Goal: Information Seeking & Learning: Find contact information

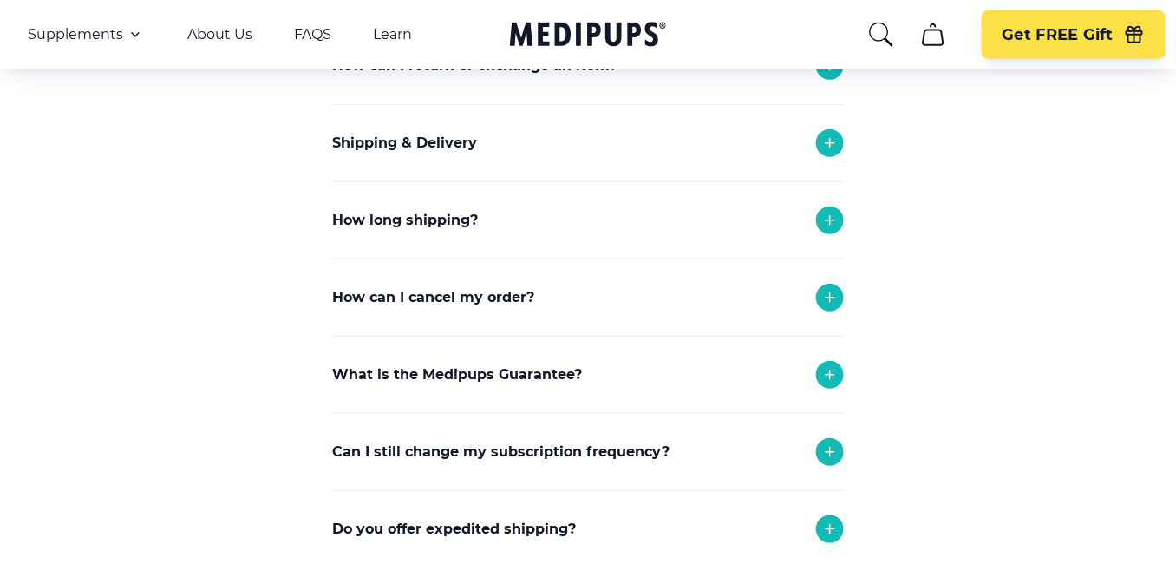
scroll to position [347, 0]
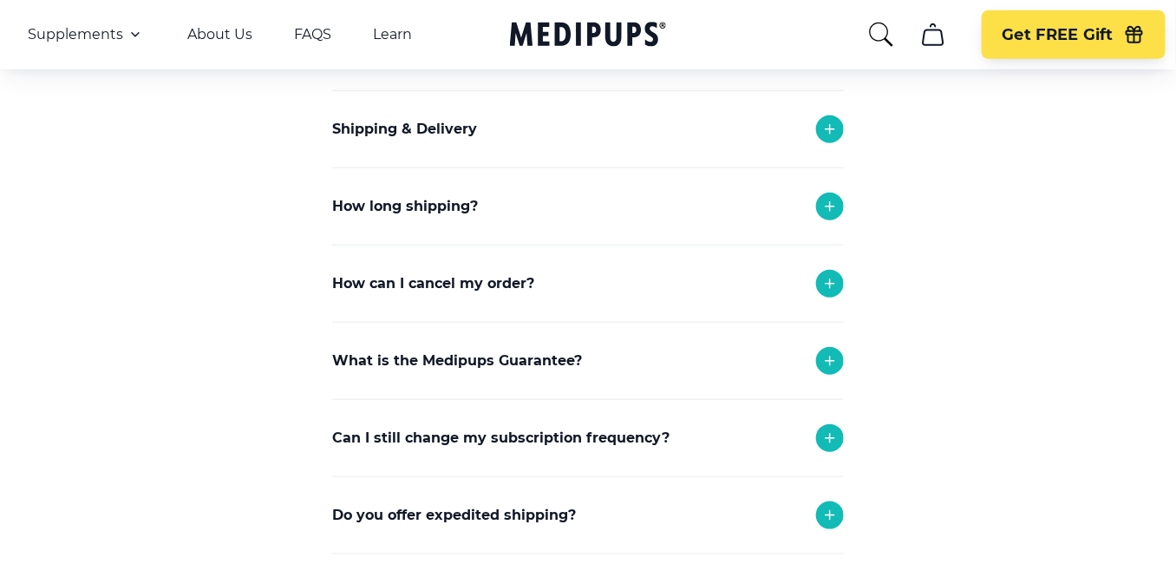
click at [828, 278] on icon at bounding box center [830, 283] width 21 height 21
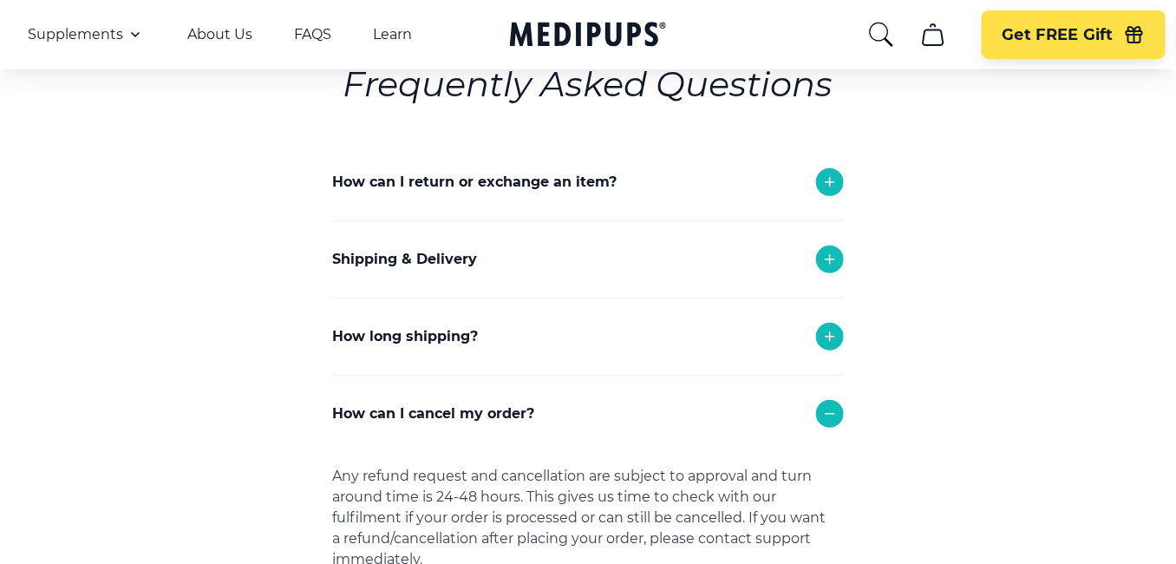
scroll to position [260, 0]
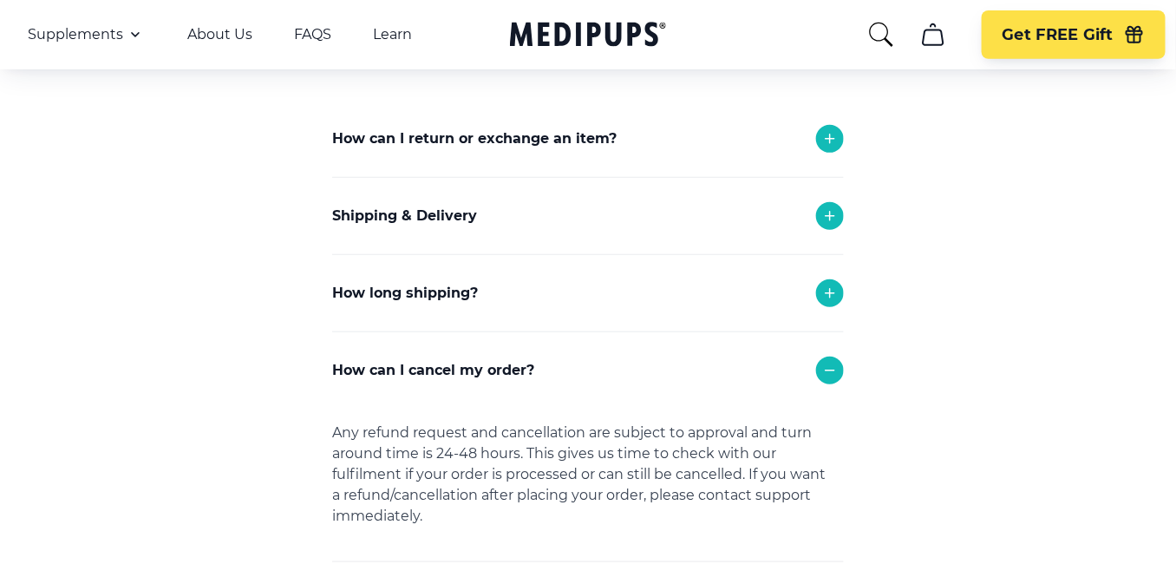
click at [490, 371] on p "How can I cancel my order?" at bounding box center [433, 370] width 202 height 21
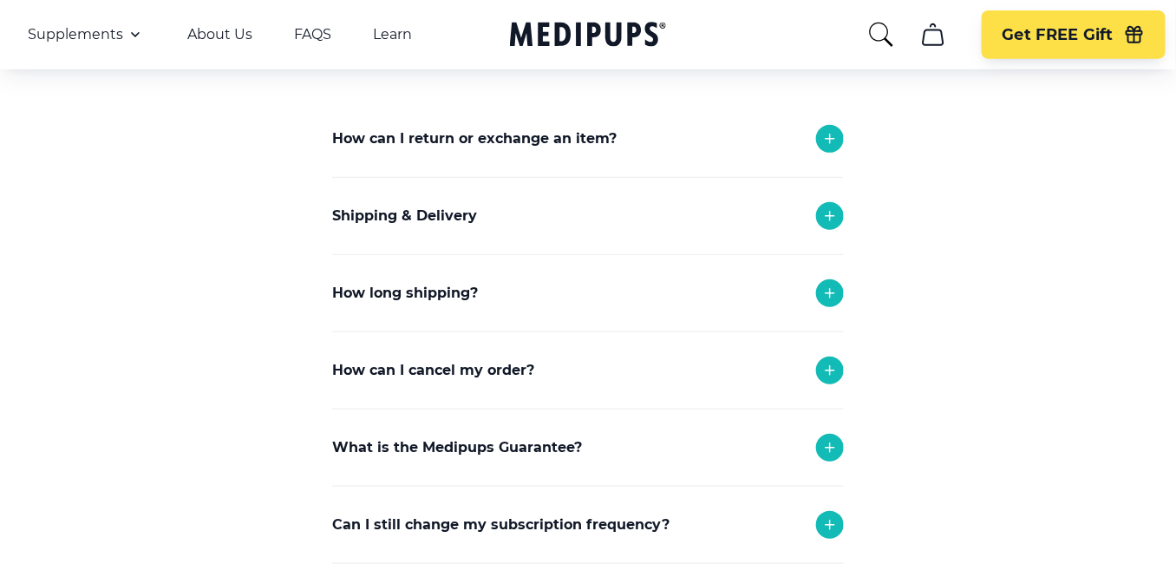
click at [820, 370] on icon at bounding box center [830, 370] width 21 height 21
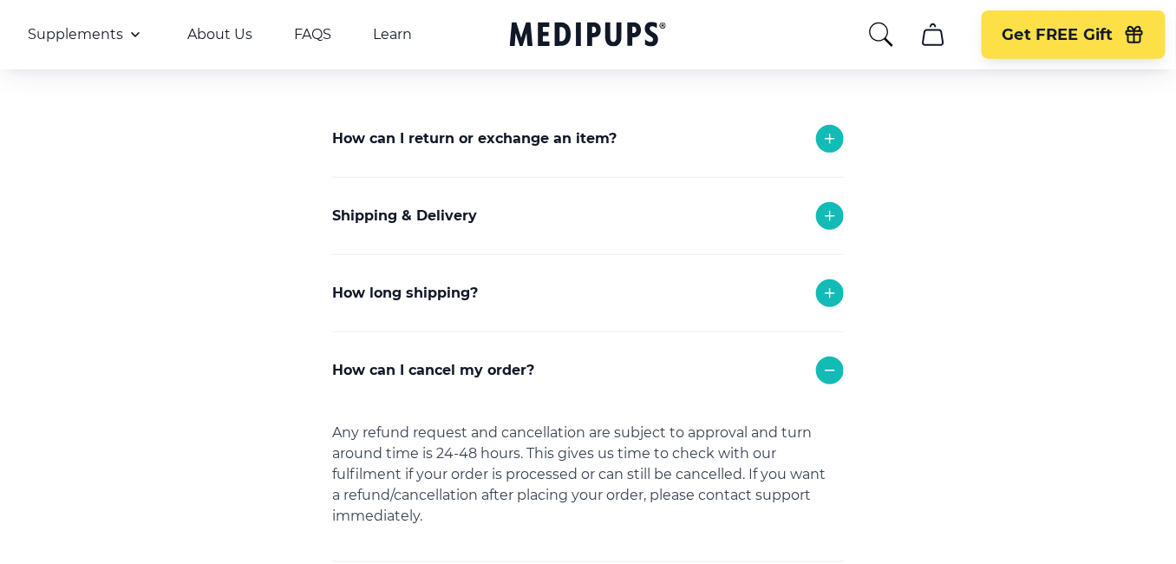
click at [413, 292] on p "How long shipping?" at bounding box center [405, 293] width 146 height 21
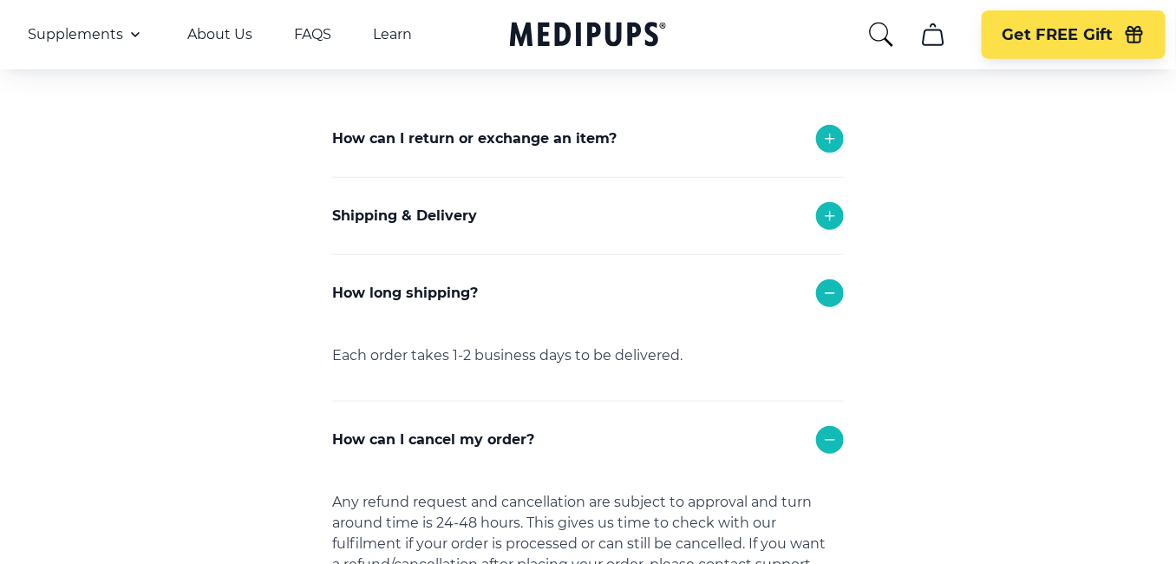
click at [427, 219] on p "Shipping & Delivery" at bounding box center [404, 216] width 145 height 21
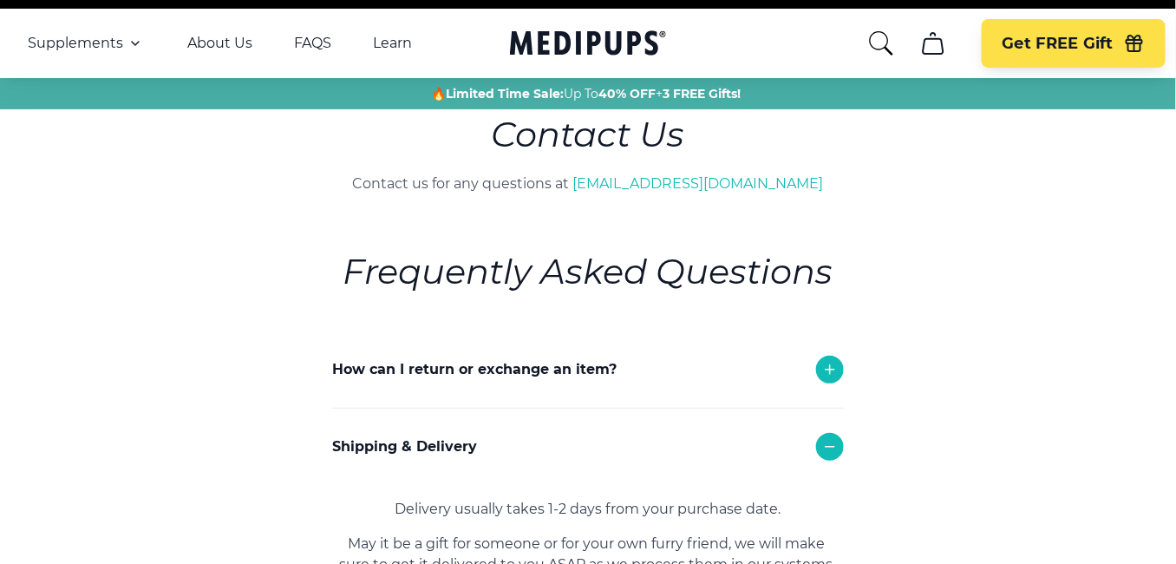
scroll to position [0, 0]
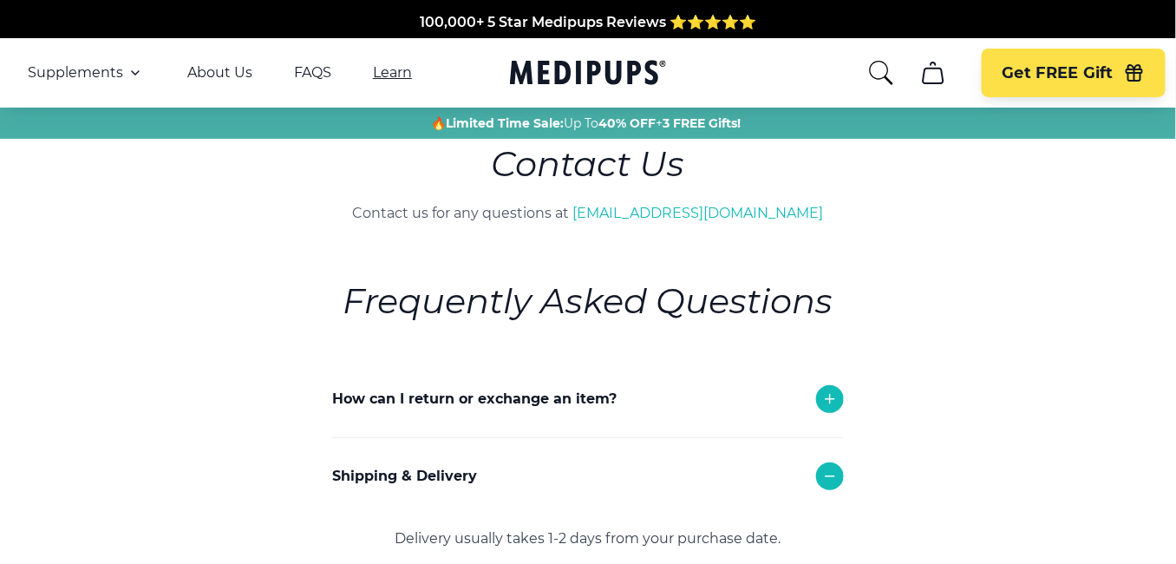
click at [385, 76] on link "Learn" at bounding box center [392, 72] width 39 height 17
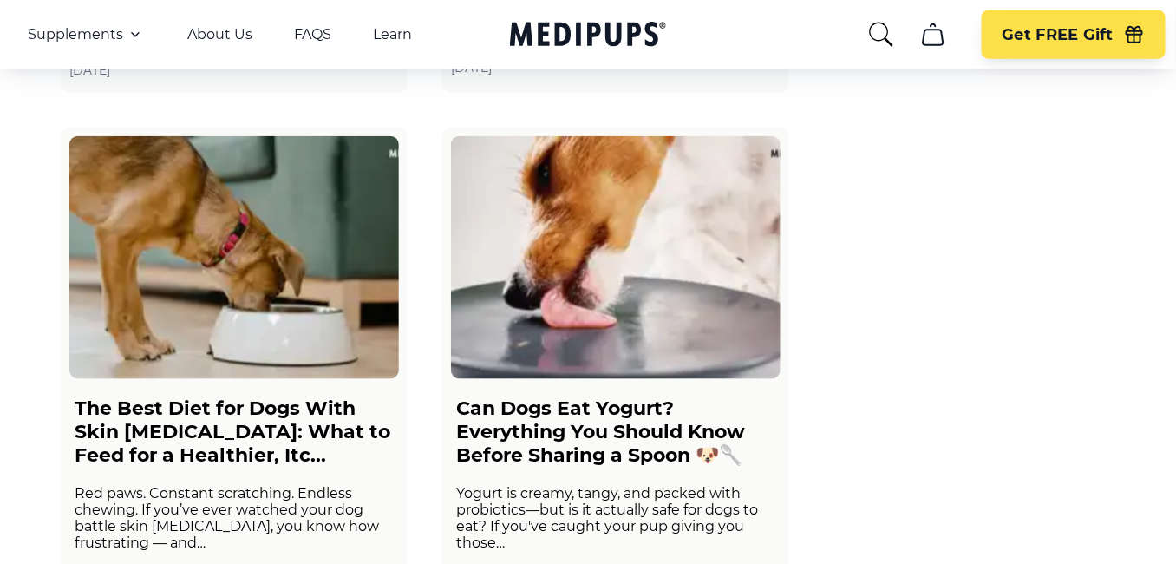
scroll to position [607, 0]
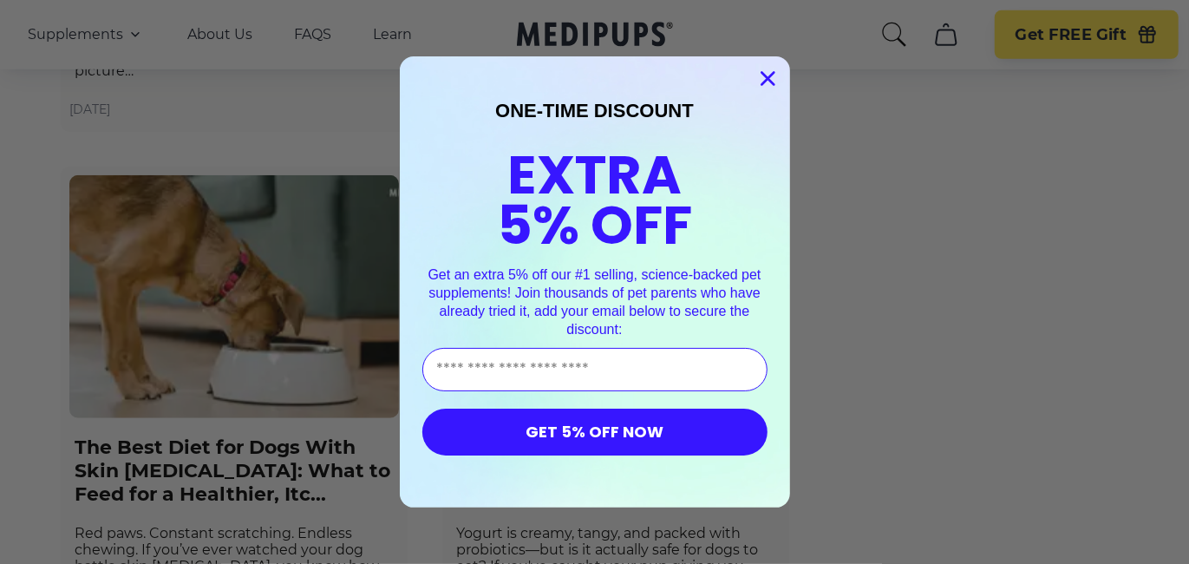
click at [760, 69] on circle "Close dialog" at bounding box center [767, 78] width 29 height 29
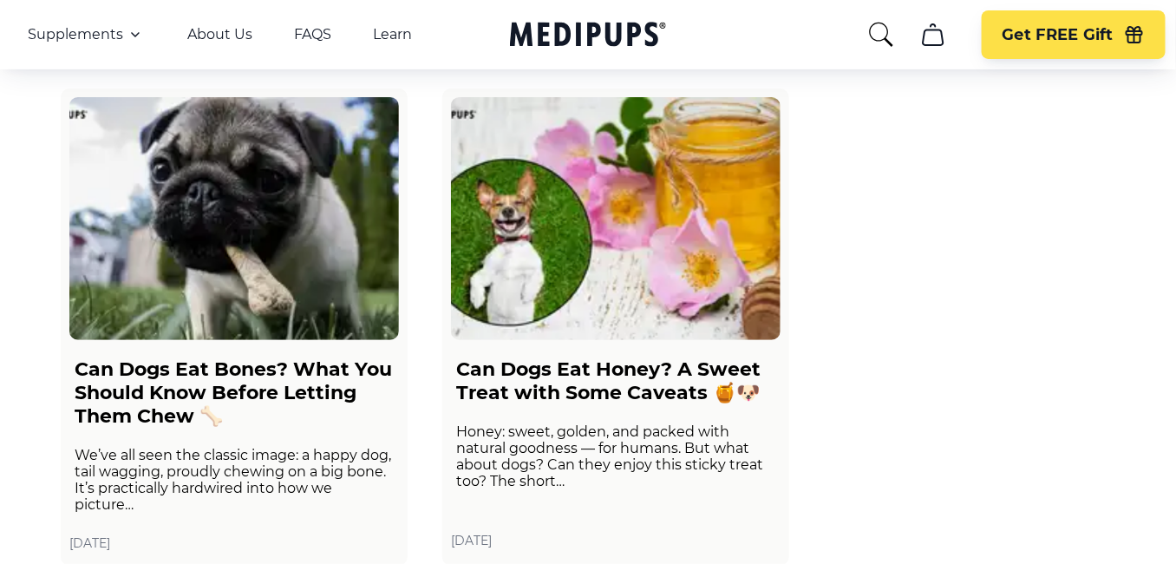
scroll to position [0, 0]
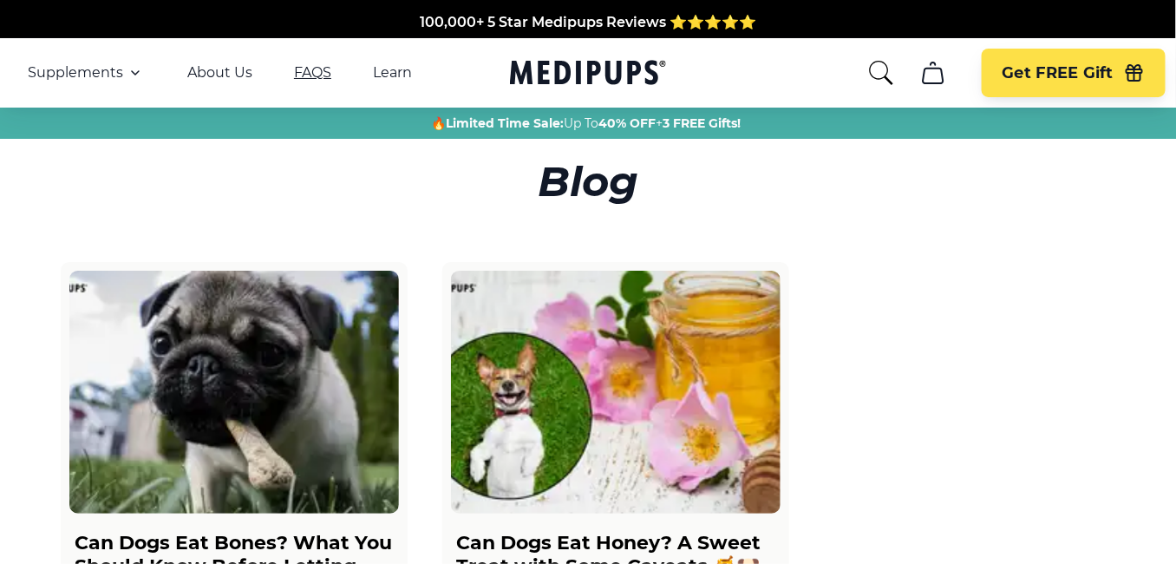
click at [310, 71] on link "FAQS" at bounding box center [312, 72] width 37 height 17
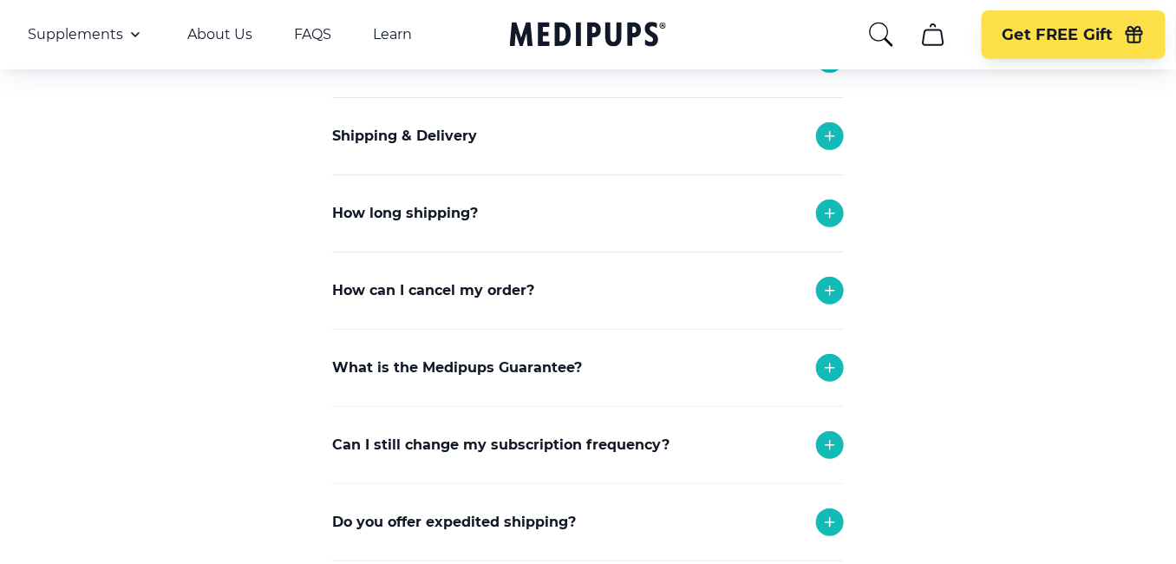
scroll to position [260, 0]
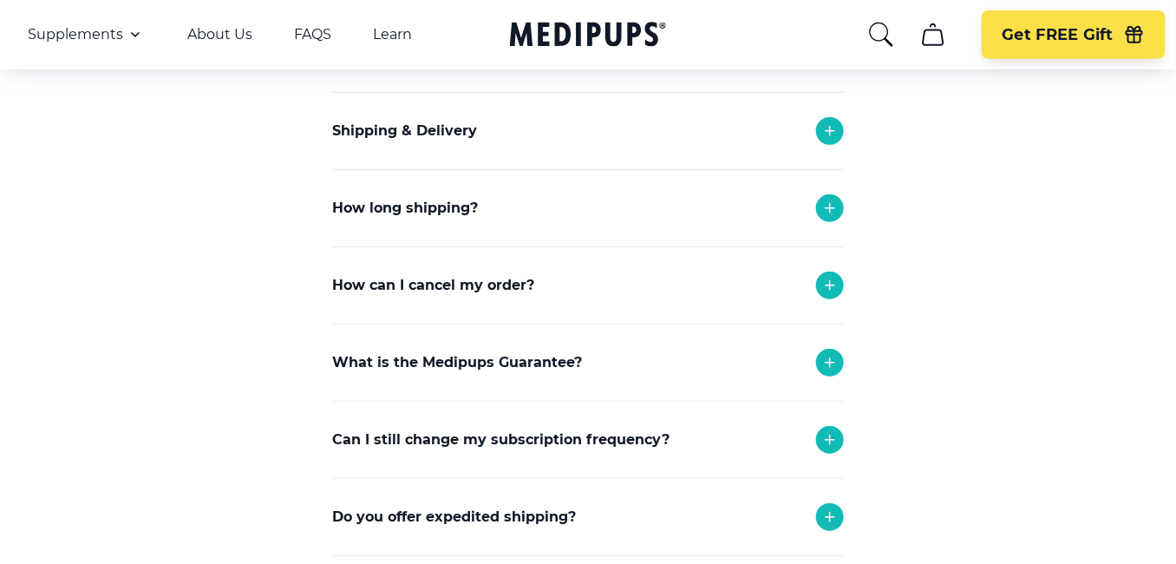
click at [470, 284] on p "How can I cancel my order?" at bounding box center [433, 285] width 202 height 21
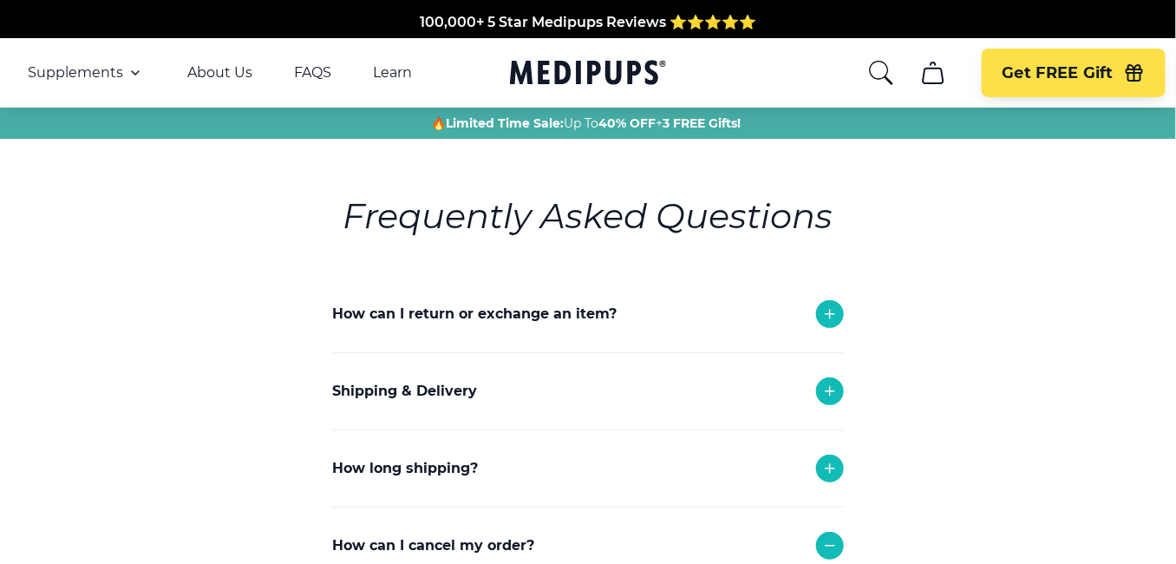
scroll to position [87, 0]
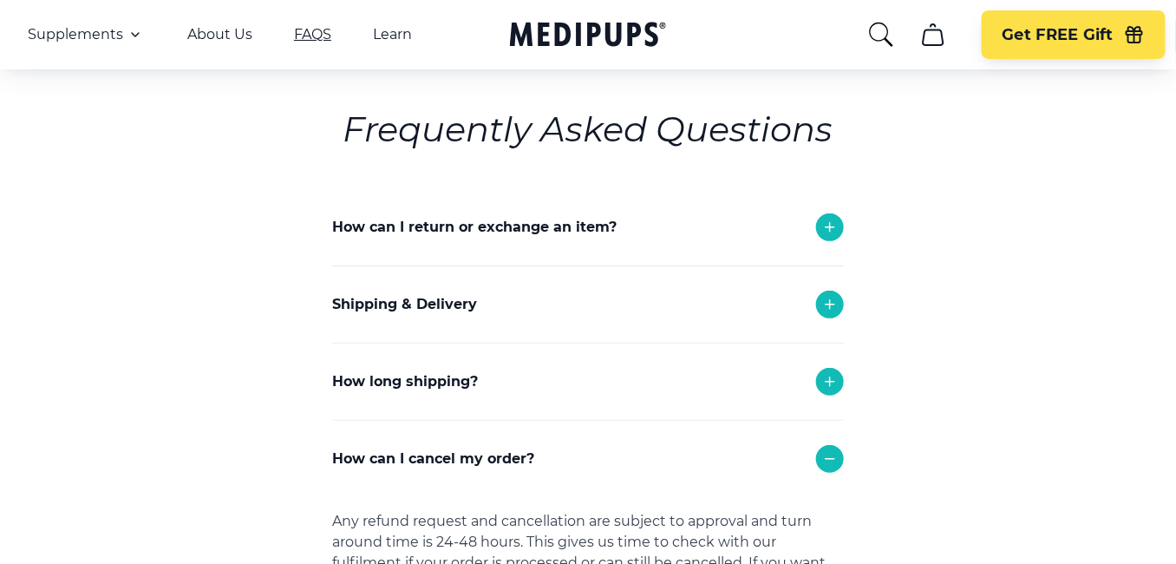
click at [310, 34] on link "FAQS" at bounding box center [312, 34] width 37 height 17
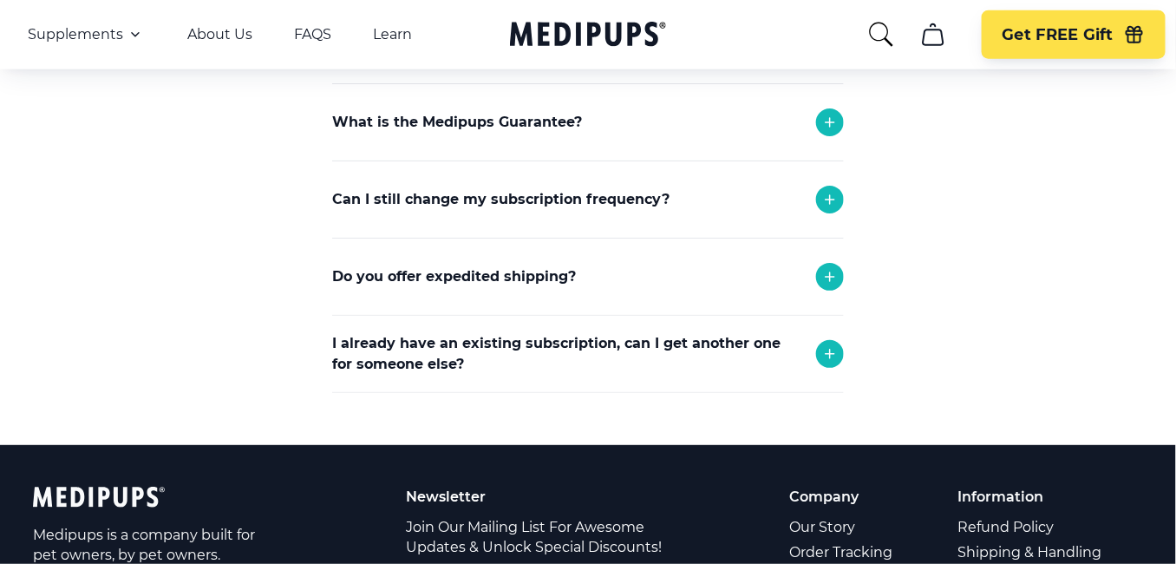
scroll to position [607, 0]
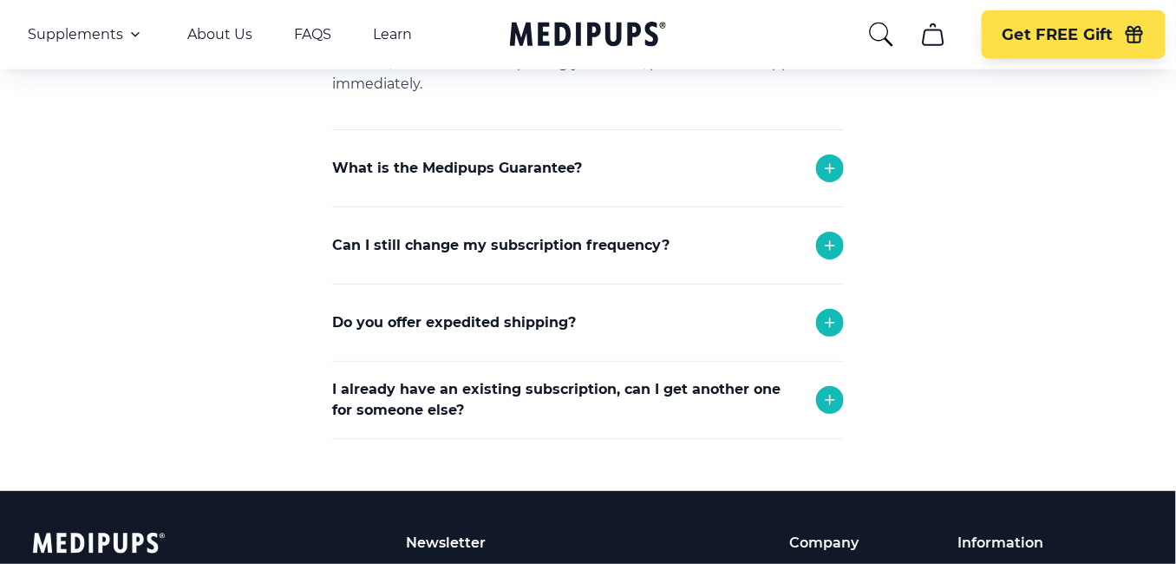
click at [815, 399] on div "I already have an existing subscription, can I get another one for someone else?" at bounding box center [588, 400] width 512 height 76
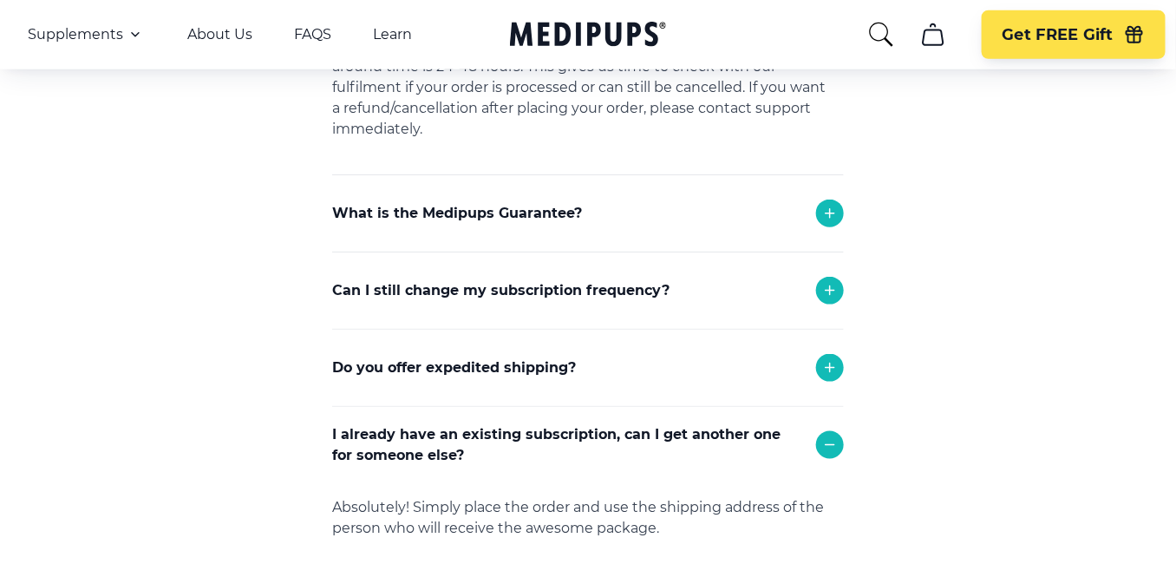
scroll to position [520, 0]
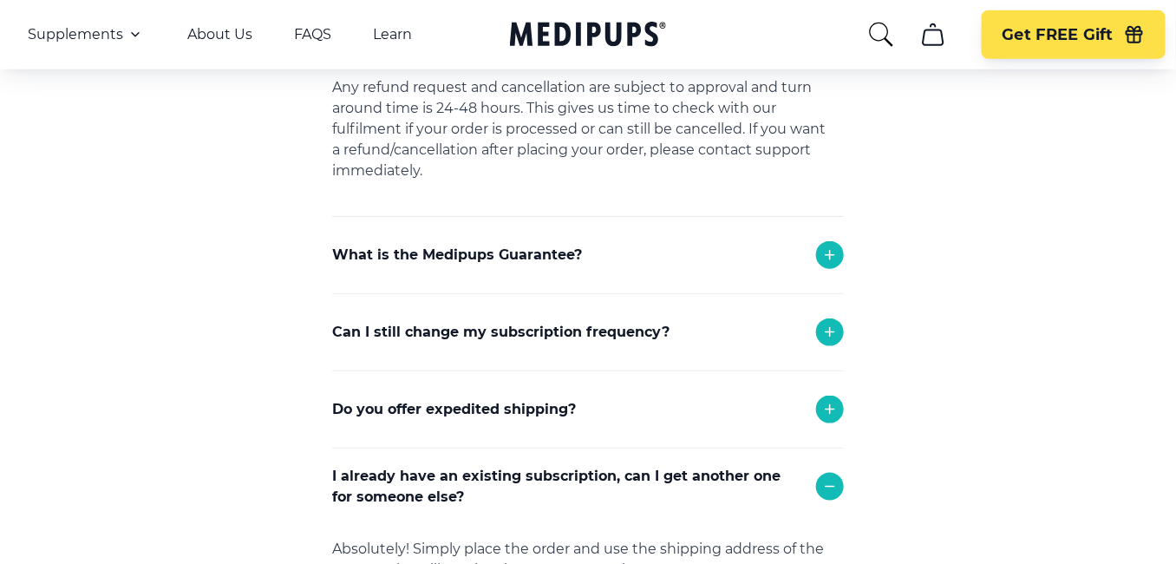
click at [520, 337] on p "Can I still change my subscription frequency?" at bounding box center [500, 332] width 337 height 21
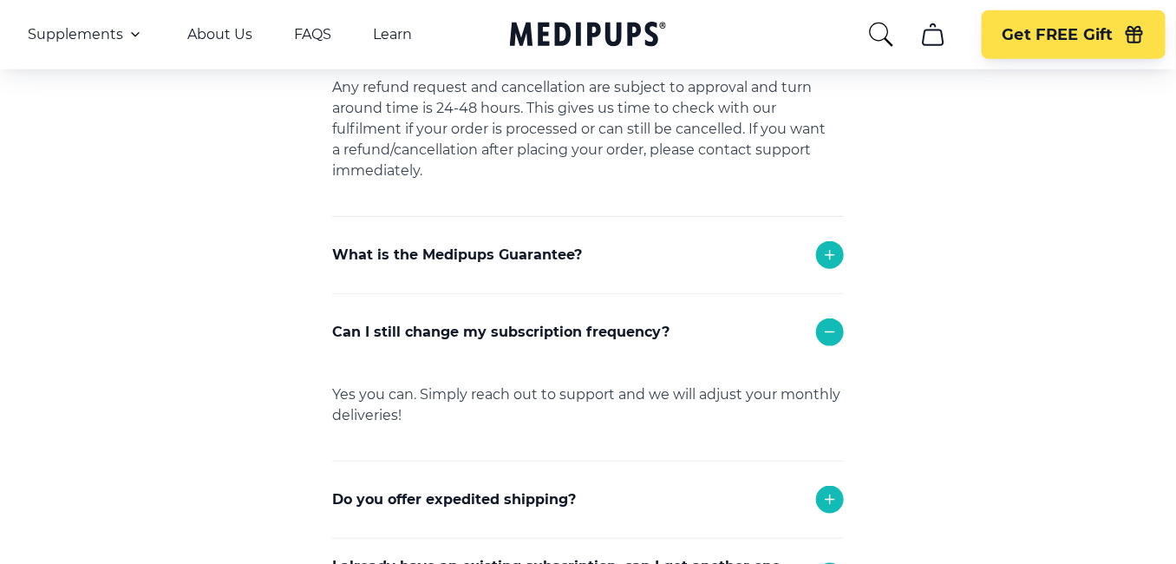
click at [506, 259] on p "What is the Medipups Guarantee?" at bounding box center [457, 255] width 250 height 21
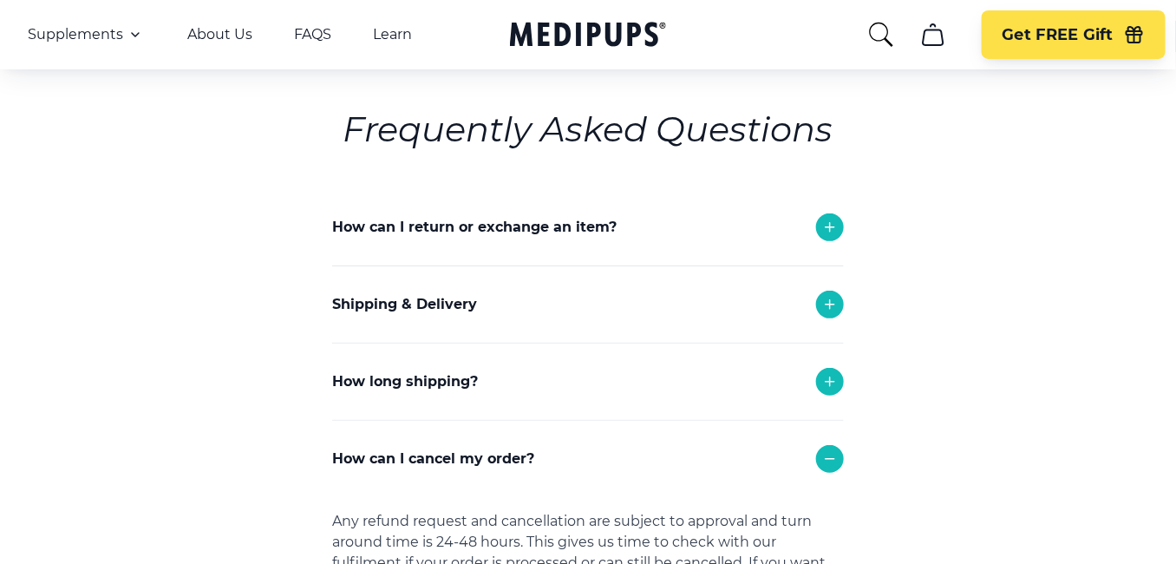
scroll to position [87, 0]
click at [817, 230] on div at bounding box center [830, 227] width 28 height 28
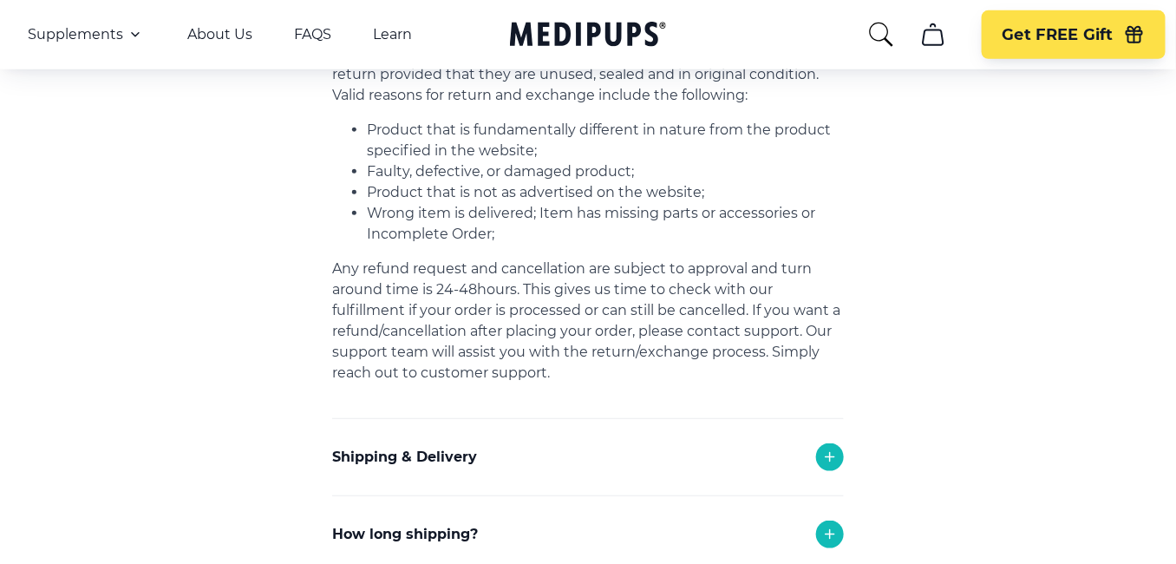
scroll to position [694, 0]
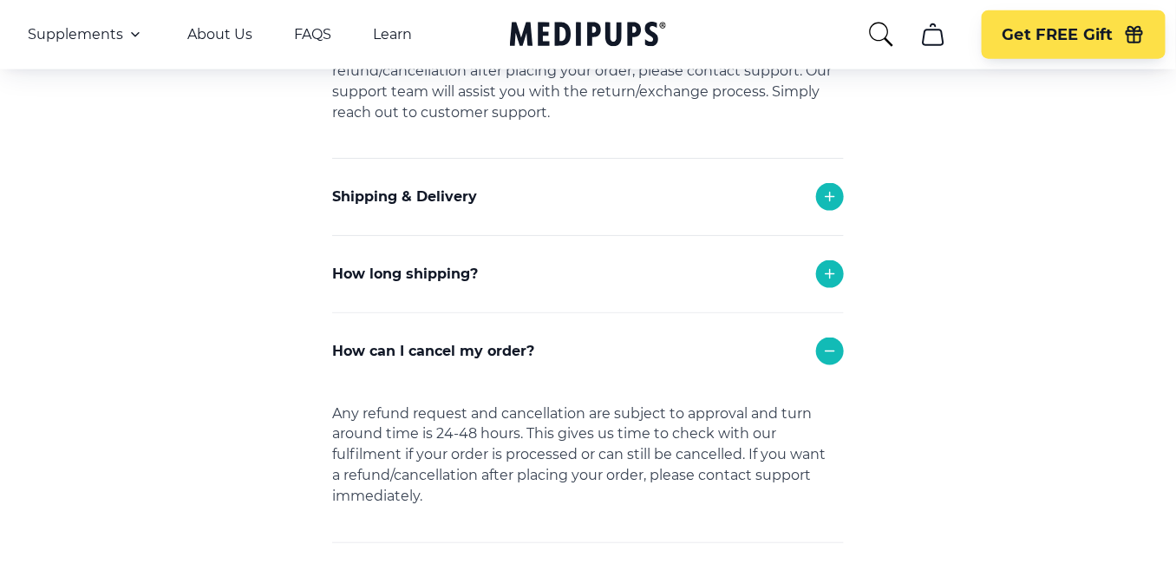
click at [480, 350] on p "How can I cancel my order?" at bounding box center [433, 351] width 202 height 21
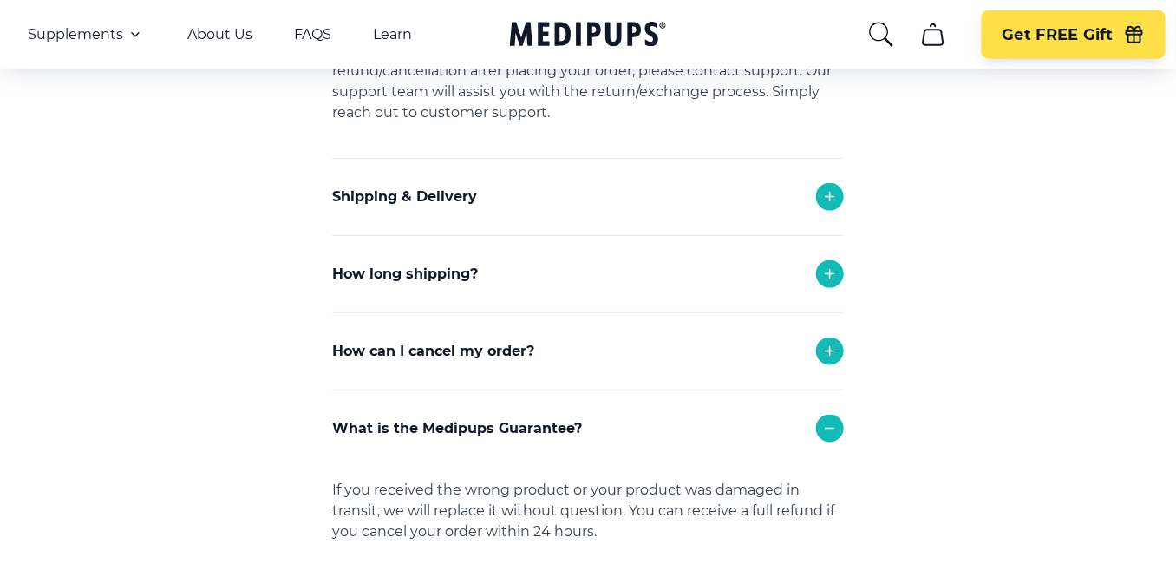
click at [480, 350] on p "How can I cancel my order?" at bounding box center [433, 351] width 202 height 21
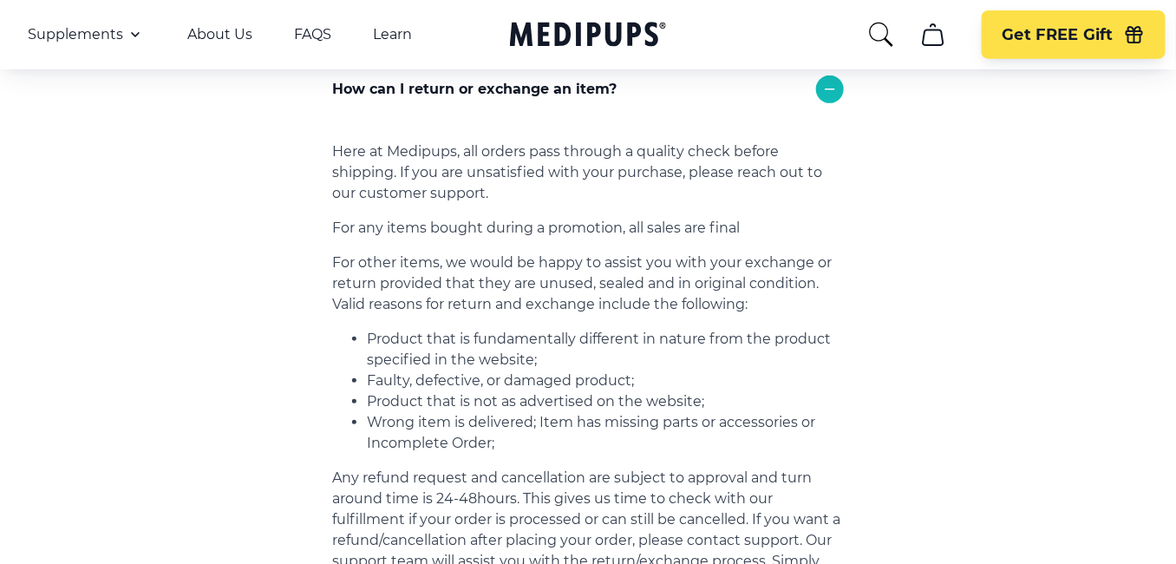
scroll to position [87, 0]
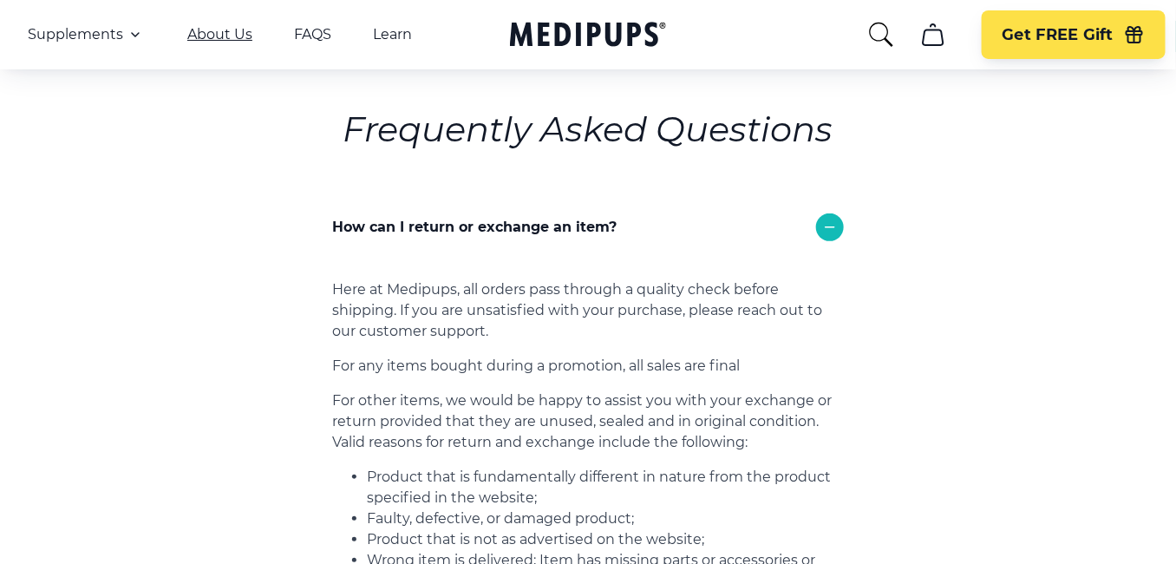
click at [203, 32] on link "About Us" at bounding box center [219, 34] width 65 height 17
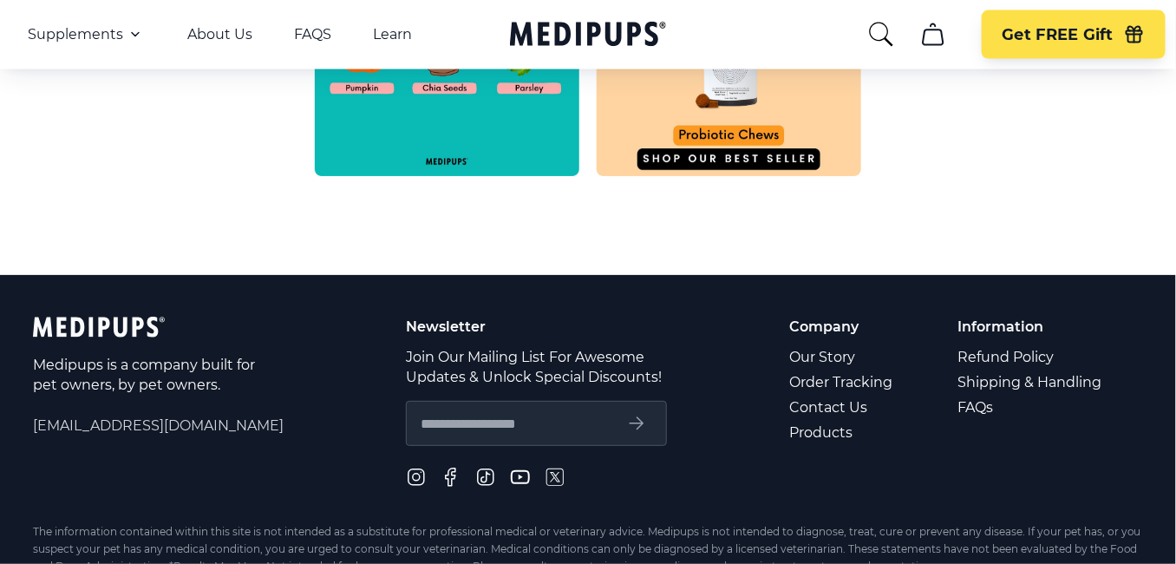
scroll to position [1041, 0]
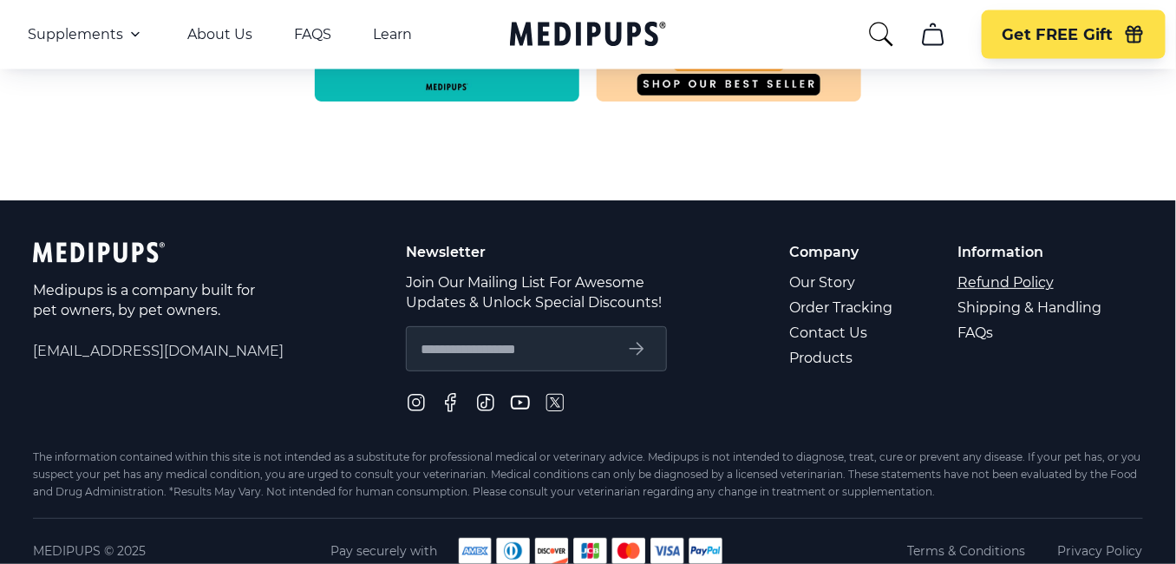
click at [1009, 277] on link "Refund Policy" at bounding box center [1031, 282] width 147 height 25
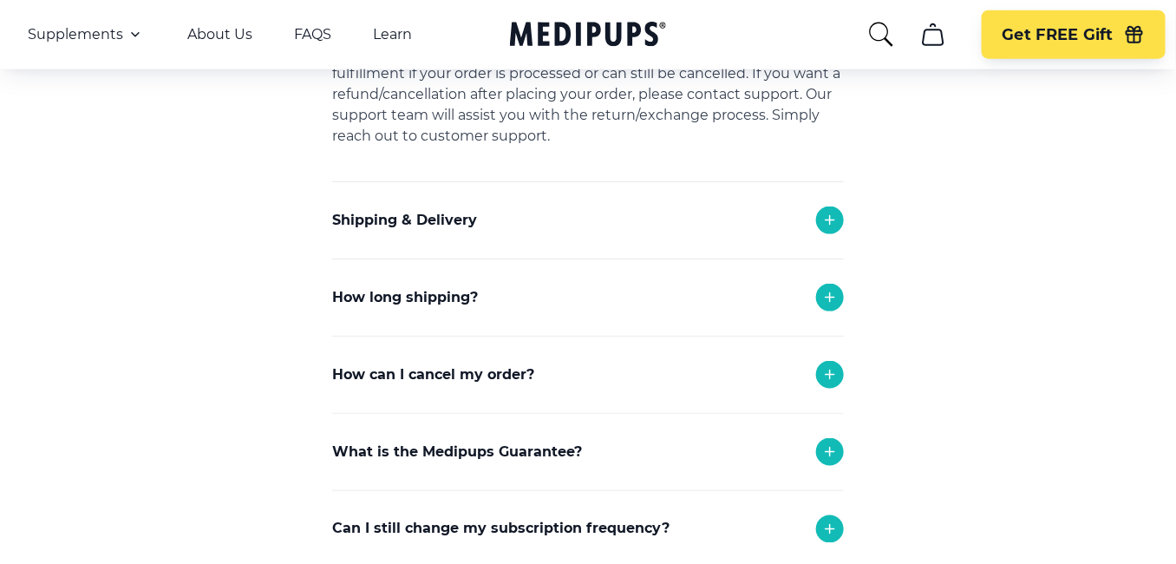
scroll to position [710, 0]
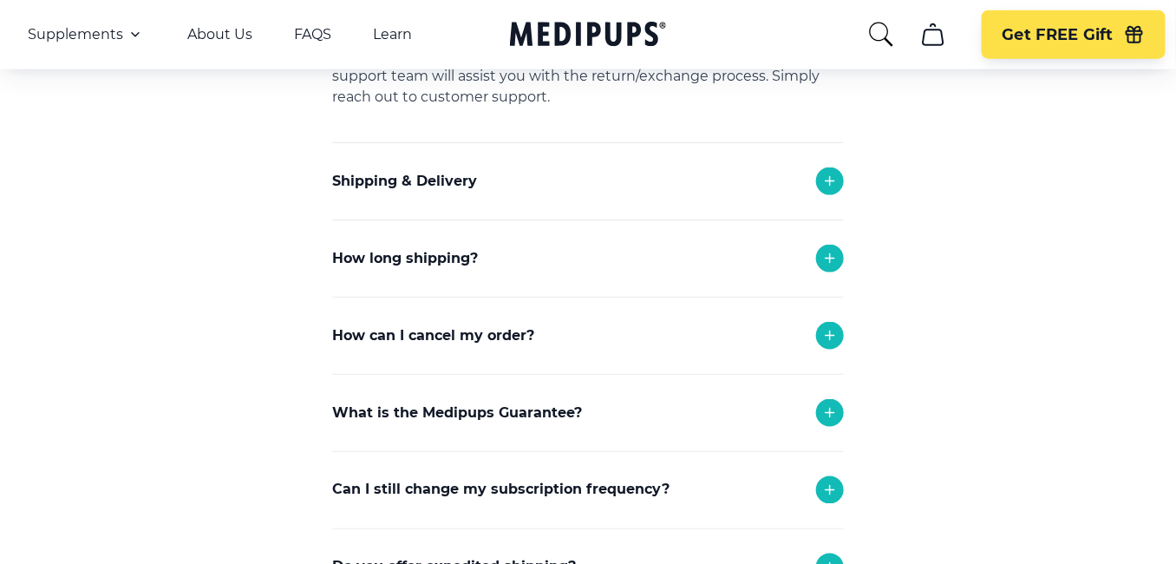
click at [829, 334] on icon at bounding box center [830, 335] width 9 height 9
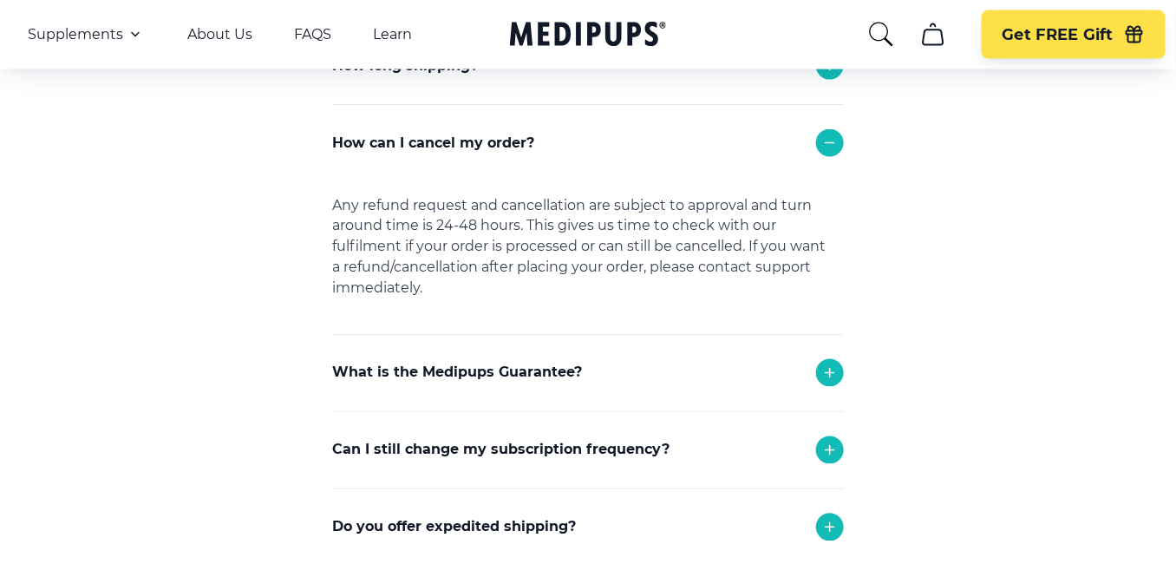
scroll to position [796, 0]
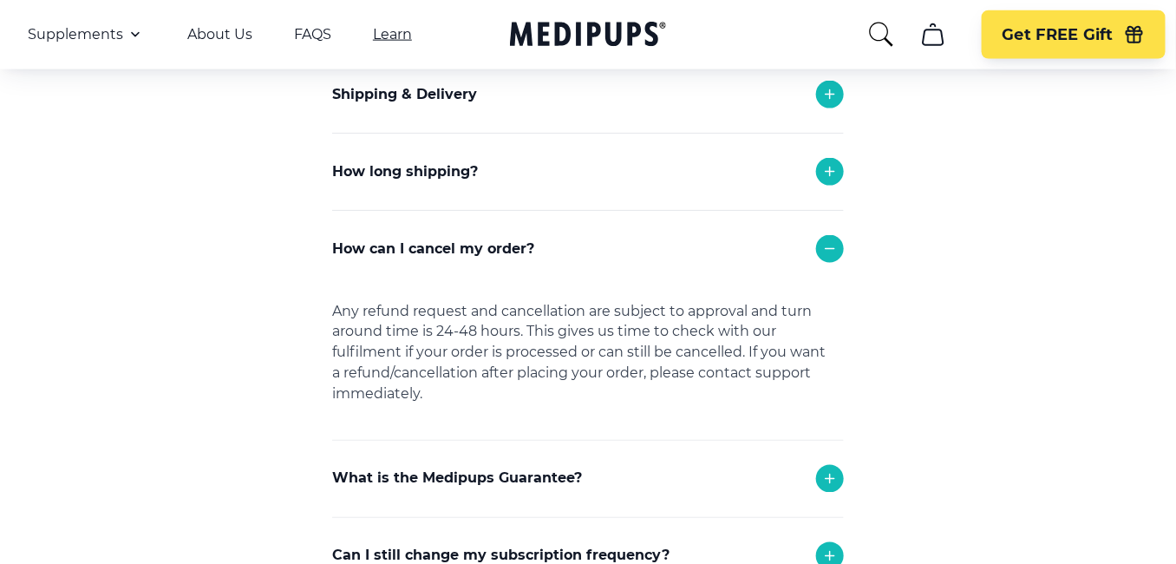
click at [404, 33] on link "Learn" at bounding box center [392, 34] width 39 height 17
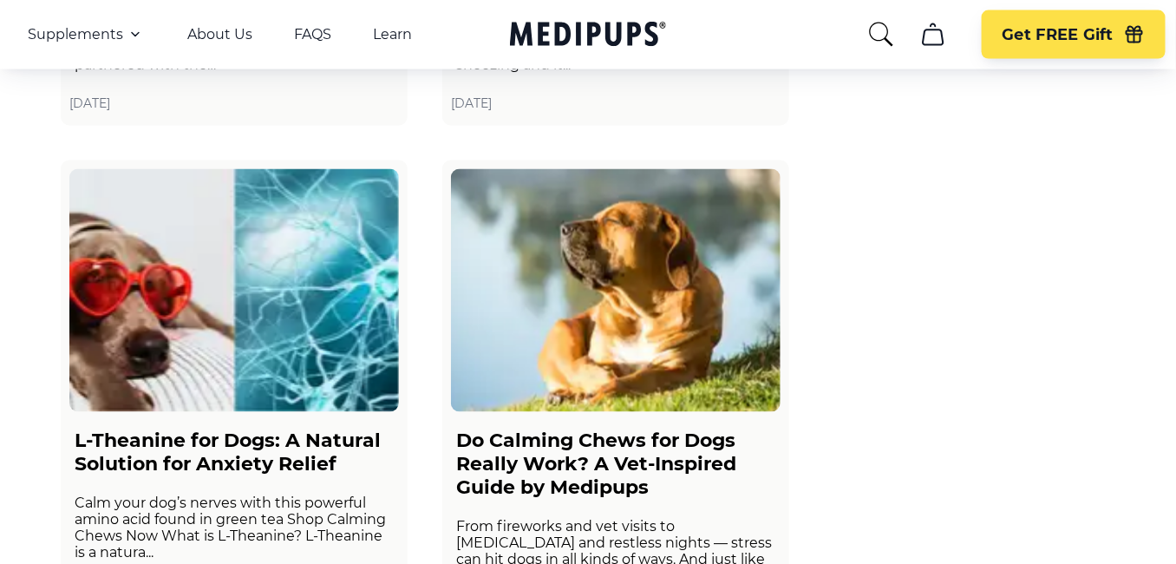
scroll to position [3209, 0]
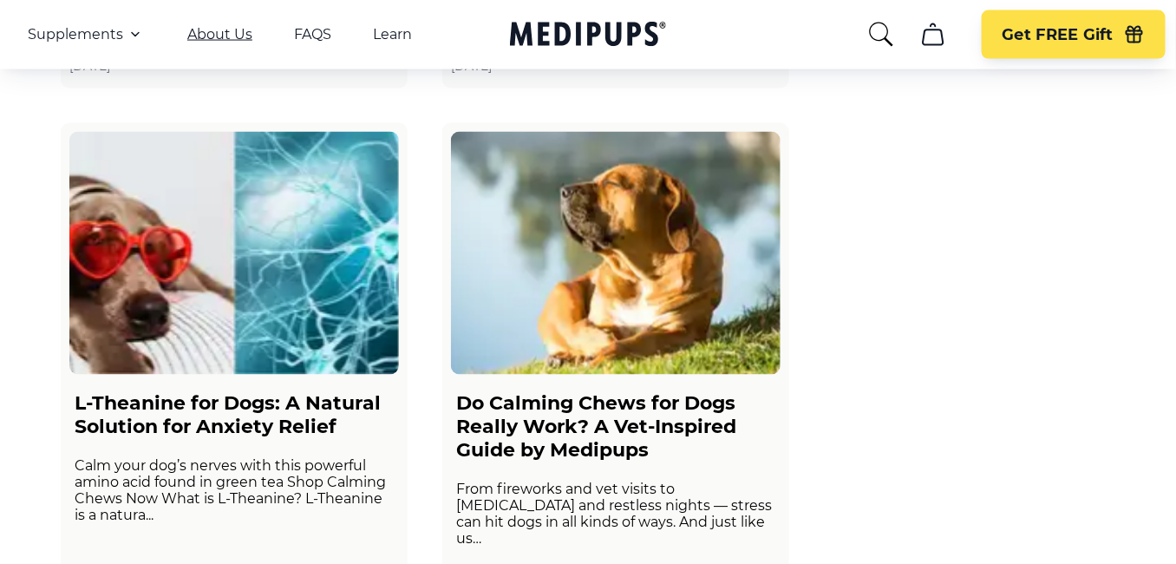
click at [227, 31] on link "About Us" at bounding box center [219, 34] width 65 height 17
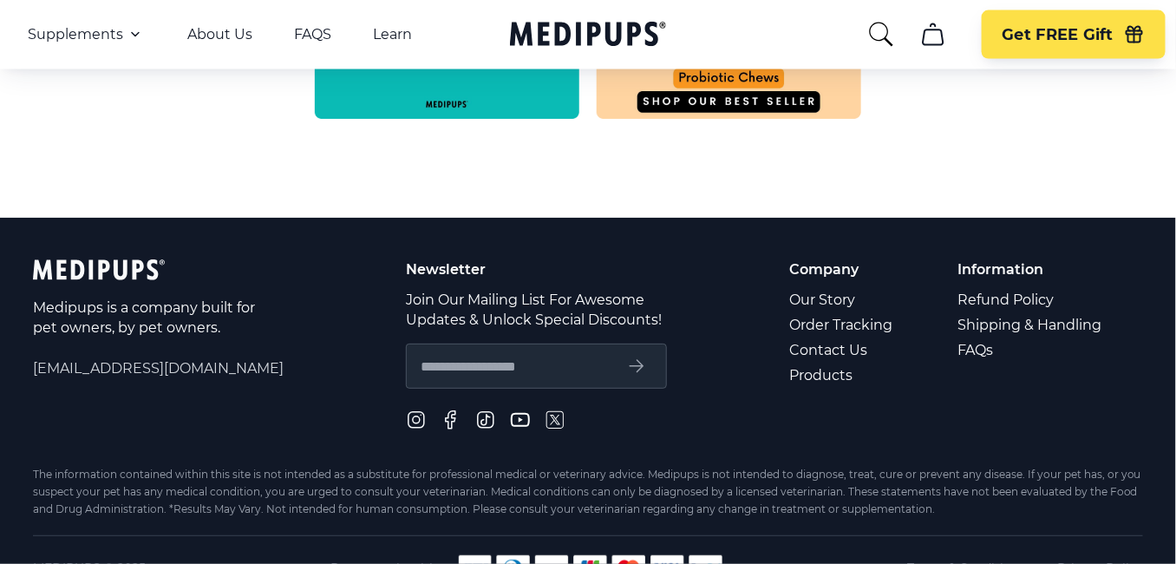
scroll to position [1041, 0]
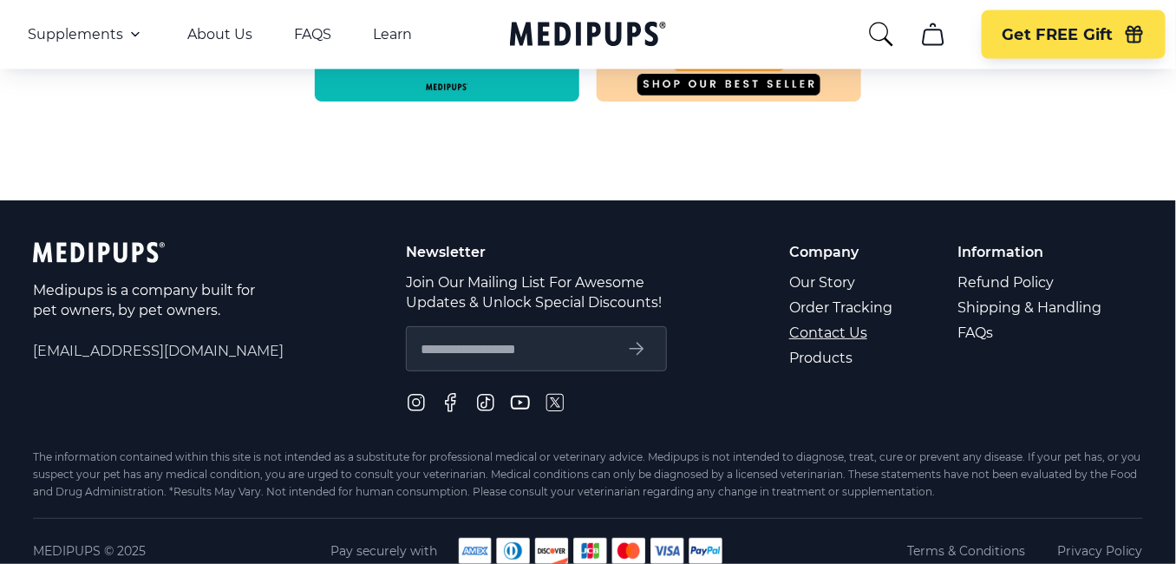
click at [833, 331] on link "Contact Us" at bounding box center [842, 332] width 106 height 25
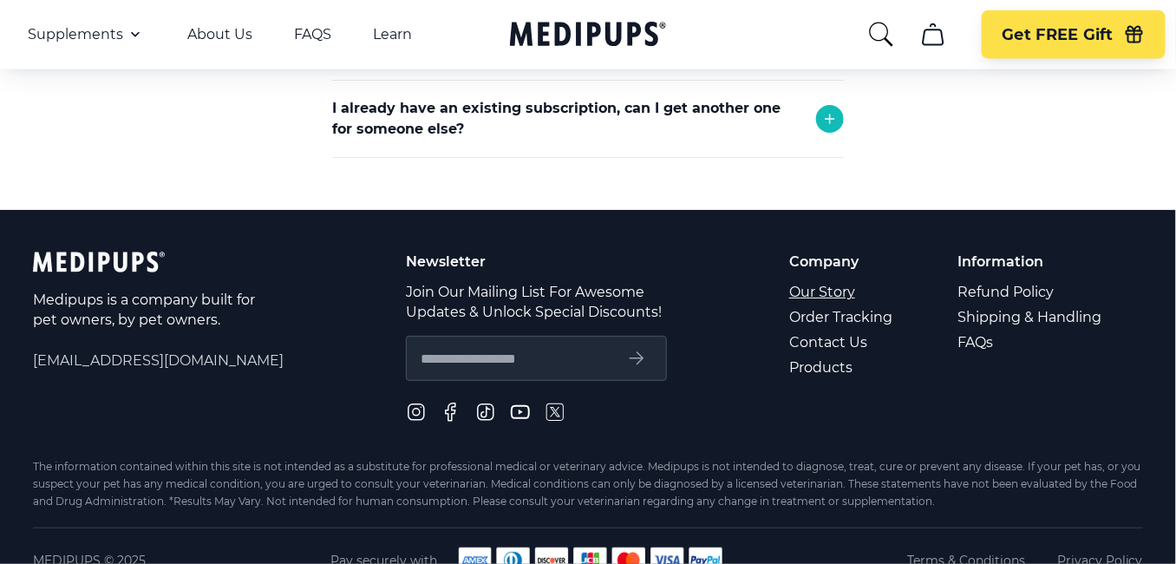
scroll to position [847, 0]
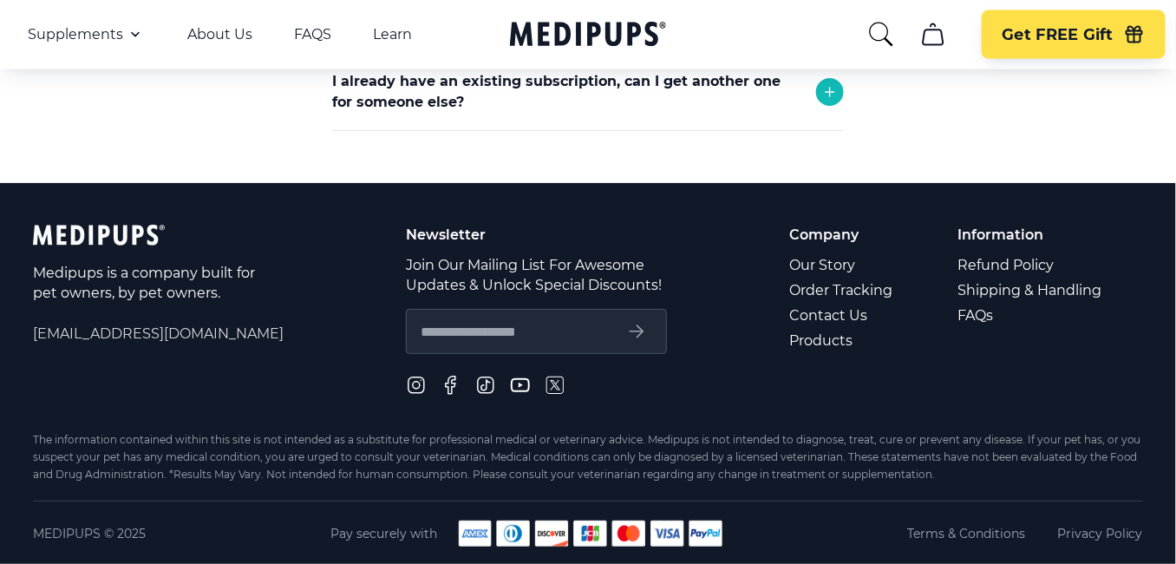
click at [574, 332] on input "text" at bounding box center [517, 331] width 192 height 23
type input "**********"
click at [628, 326] on icon "submit" at bounding box center [636, 331] width 21 height 21
click at [951, 533] on link "Terms & Conditions" at bounding box center [966, 533] width 118 height 17
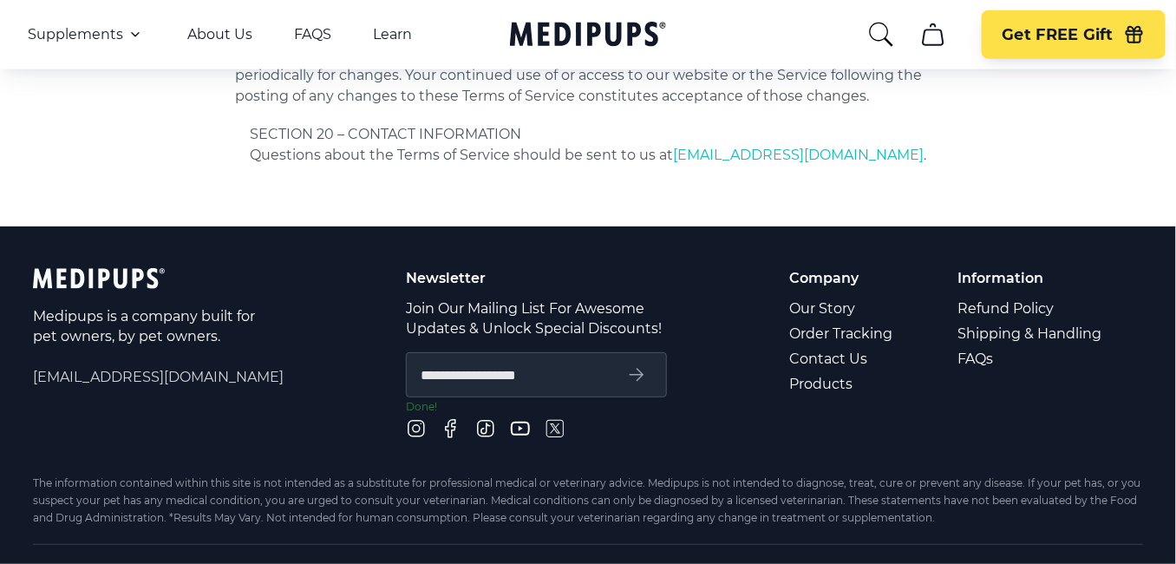
scroll to position [5160, 0]
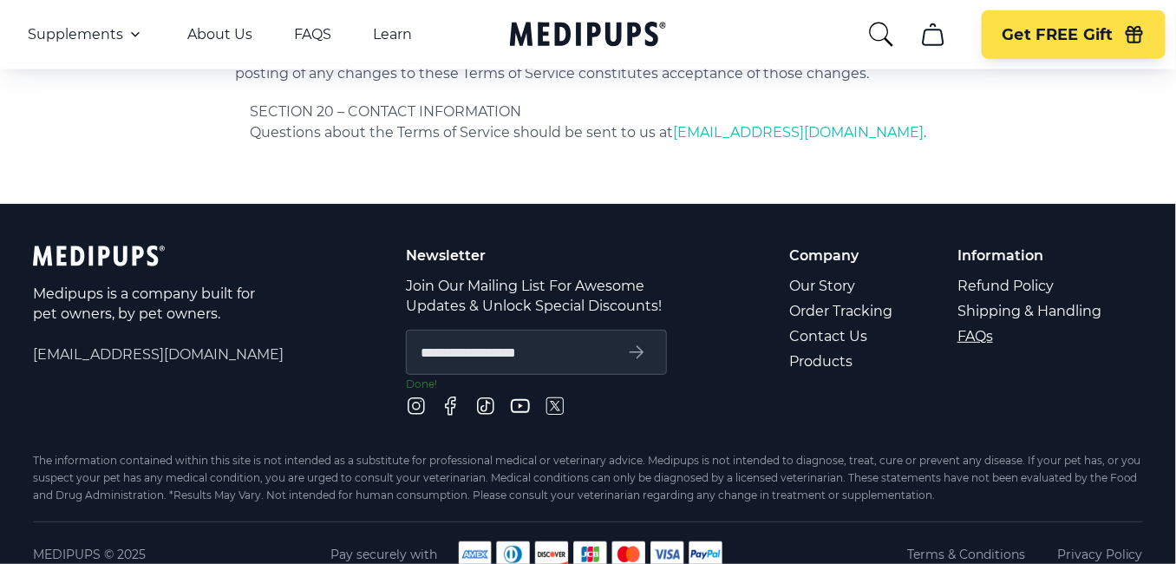
click at [979, 324] on link "FAQs" at bounding box center [1031, 336] width 147 height 25
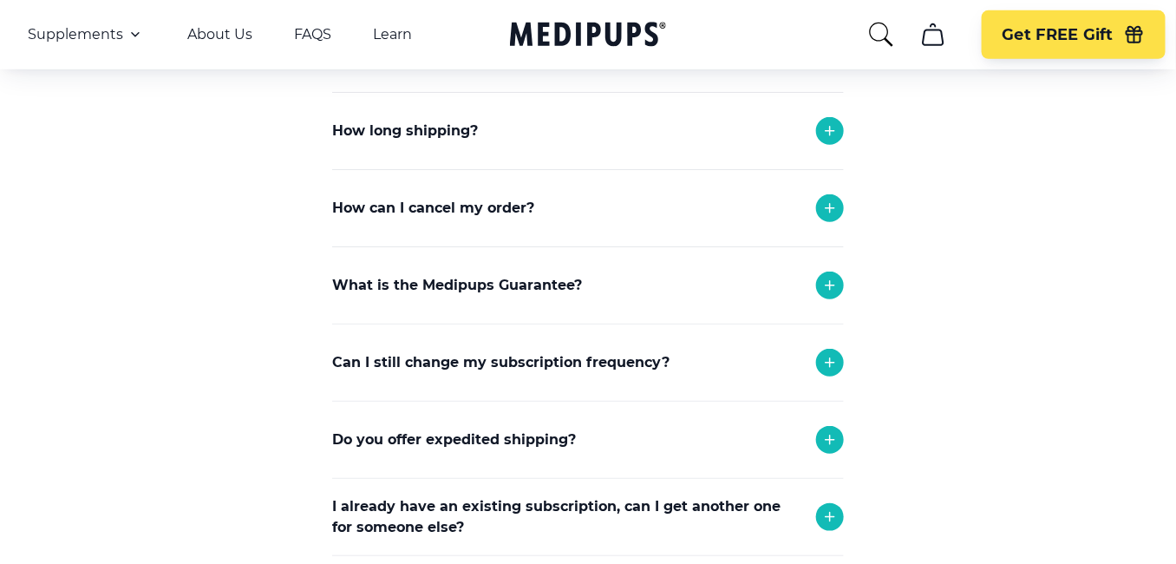
scroll to position [347, 0]
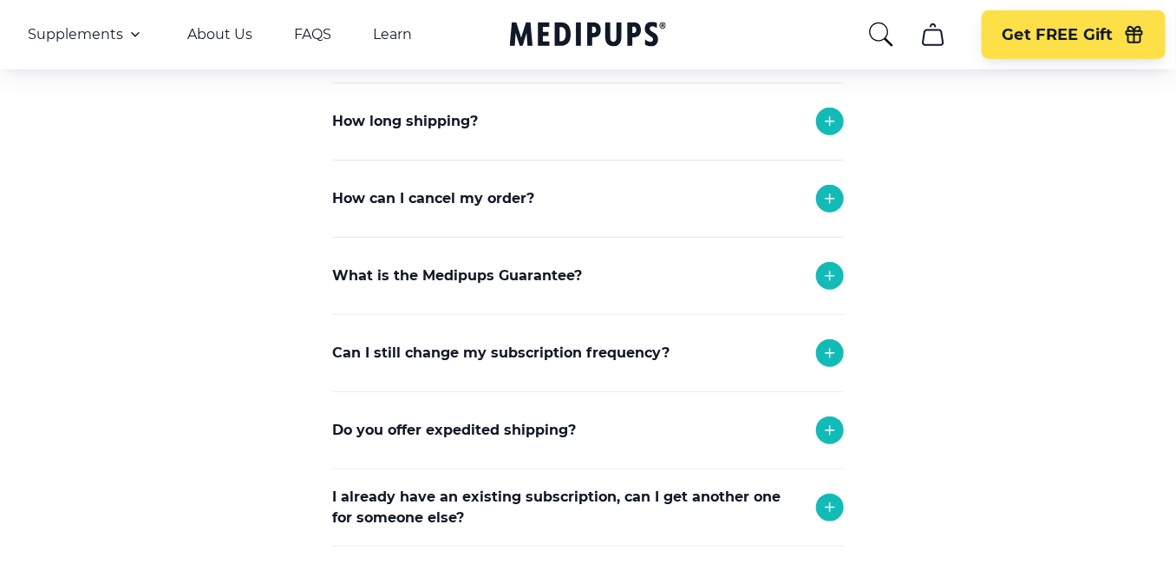
click at [430, 195] on p "How can I cancel my order?" at bounding box center [433, 198] width 202 height 21
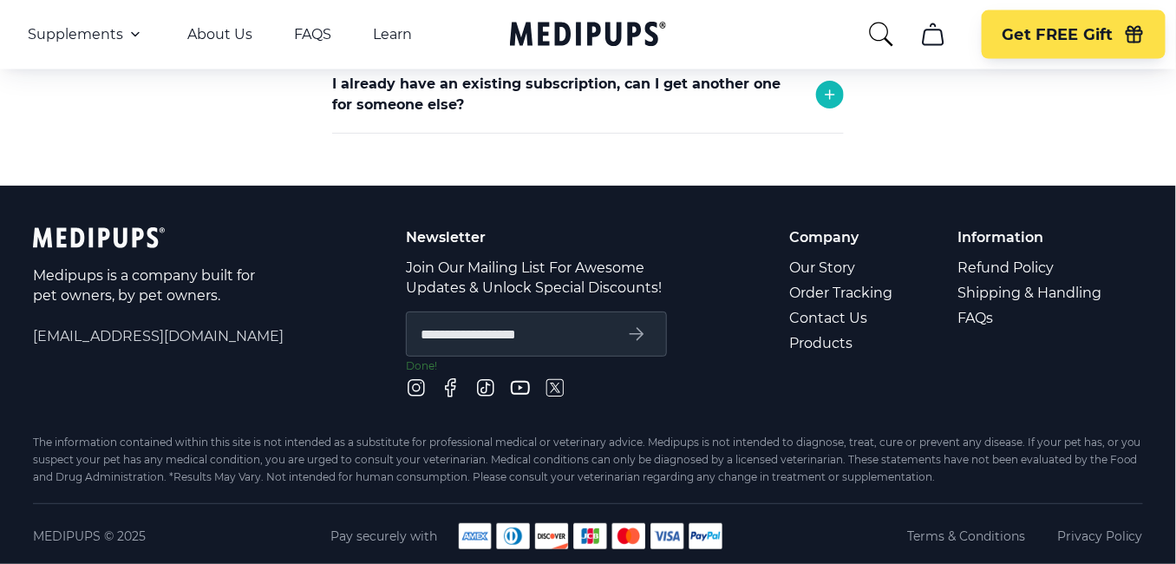
scroll to position [915, 0]
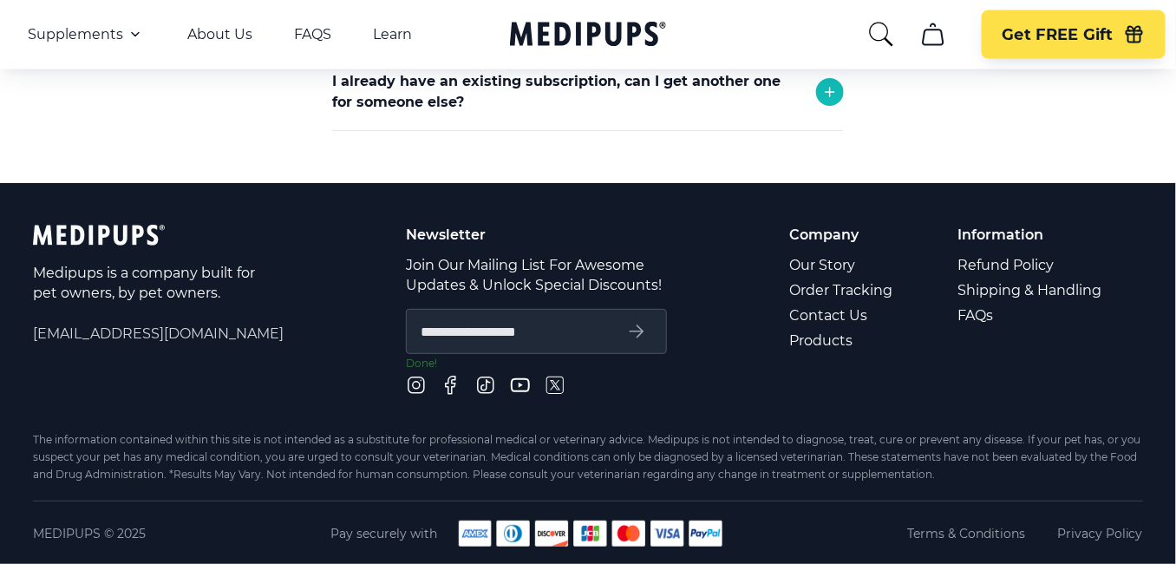
click at [136, 331] on span "[EMAIL_ADDRESS][DOMAIN_NAME]" at bounding box center [158, 334] width 251 height 20
drag, startPoint x: 34, startPoint y: 334, endPoint x: 335, endPoint y: 388, distance: 305.8
click at [294, 388] on div "**********" at bounding box center [588, 328] width 1110 height 206
copy span "[EMAIL_ADDRESS][DOMAIN_NAME]"
click at [1012, 262] on link "Refund Policy" at bounding box center [1031, 264] width 147 height 25
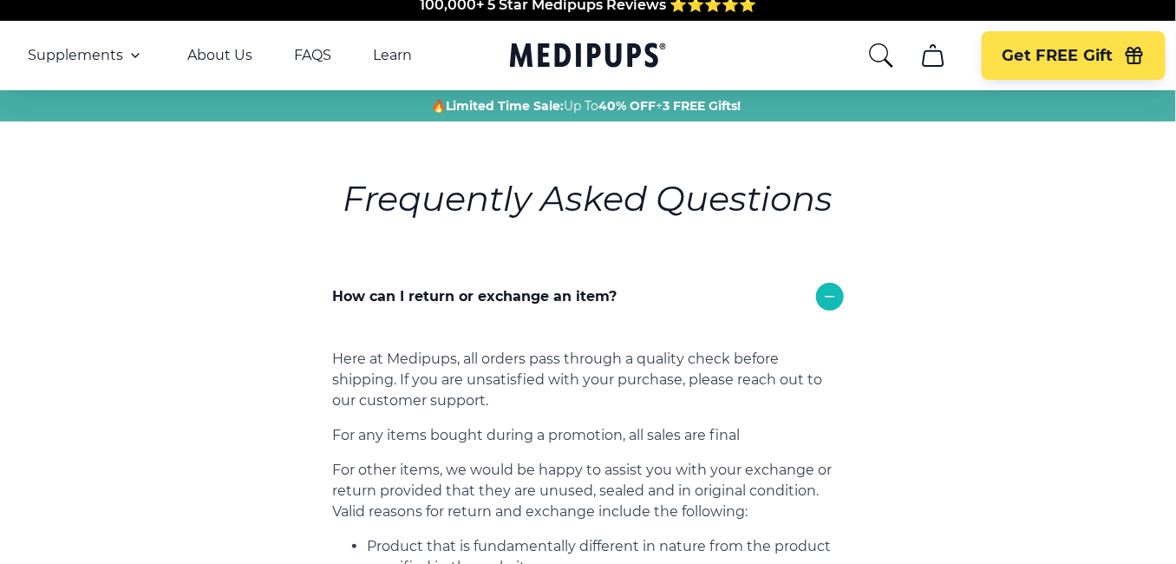
scroll to position [15, 0]
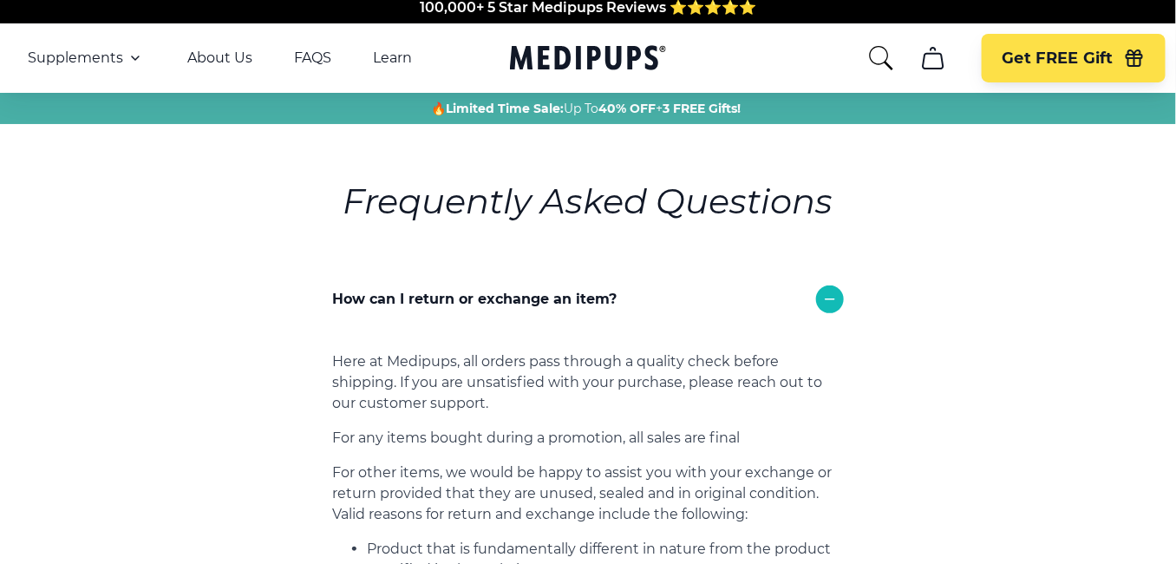
click at [833, 291] on icon at bounding box center [830, 299] width 21 height 21
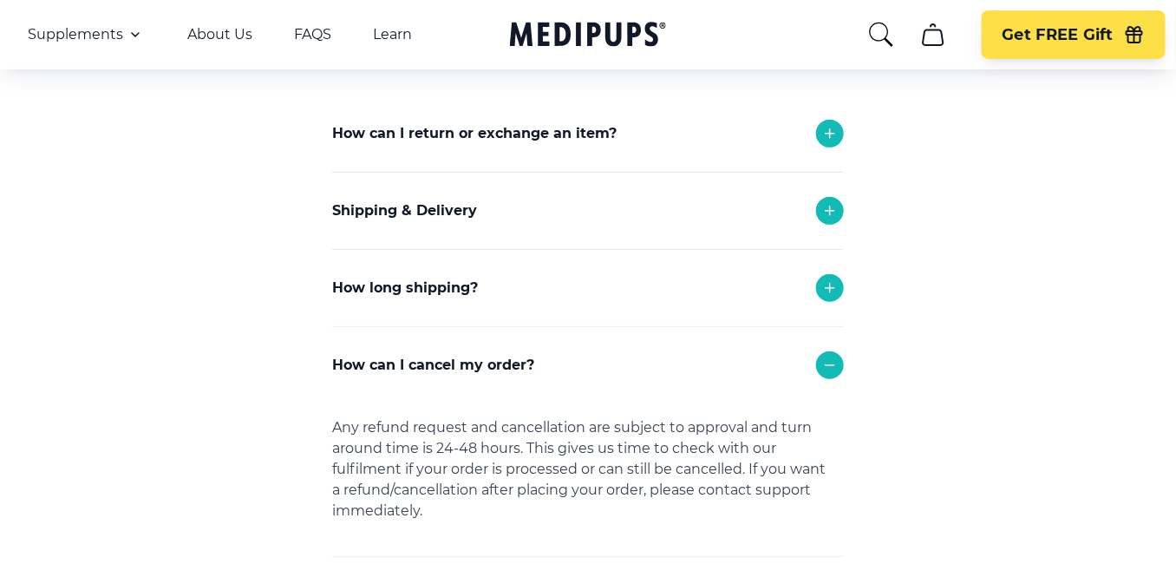
scroll to position [188, 0]
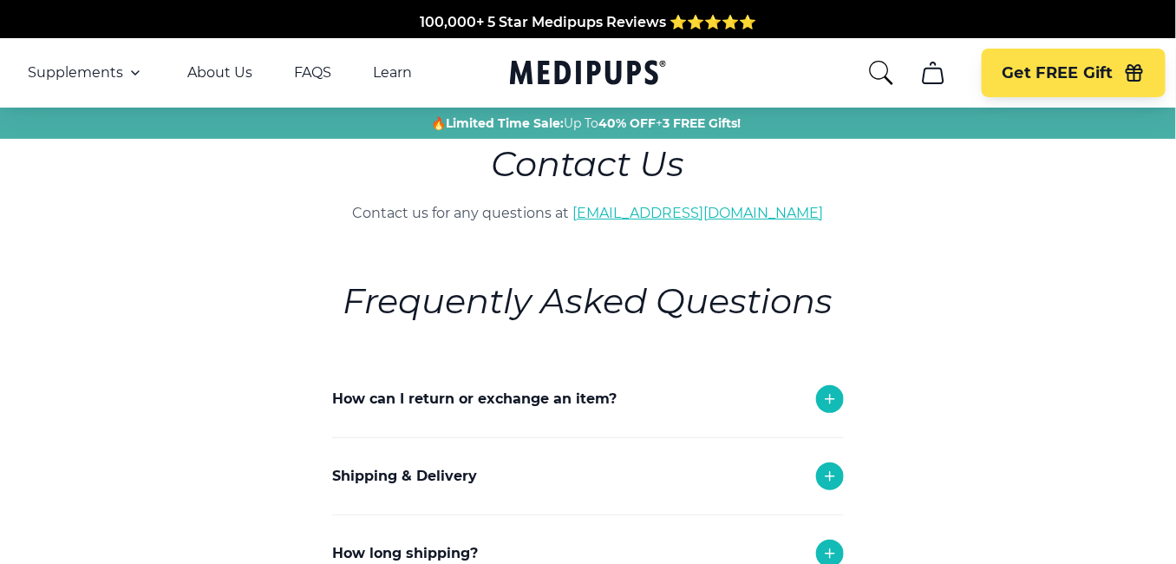
click at [678, 218] on link "[EMAIL_ADDRESS][DOMAIN_NAME]" at bounding box center [698, 213] width 251 height 16
